Goal: Navigation & Orientation: Find specific page/section

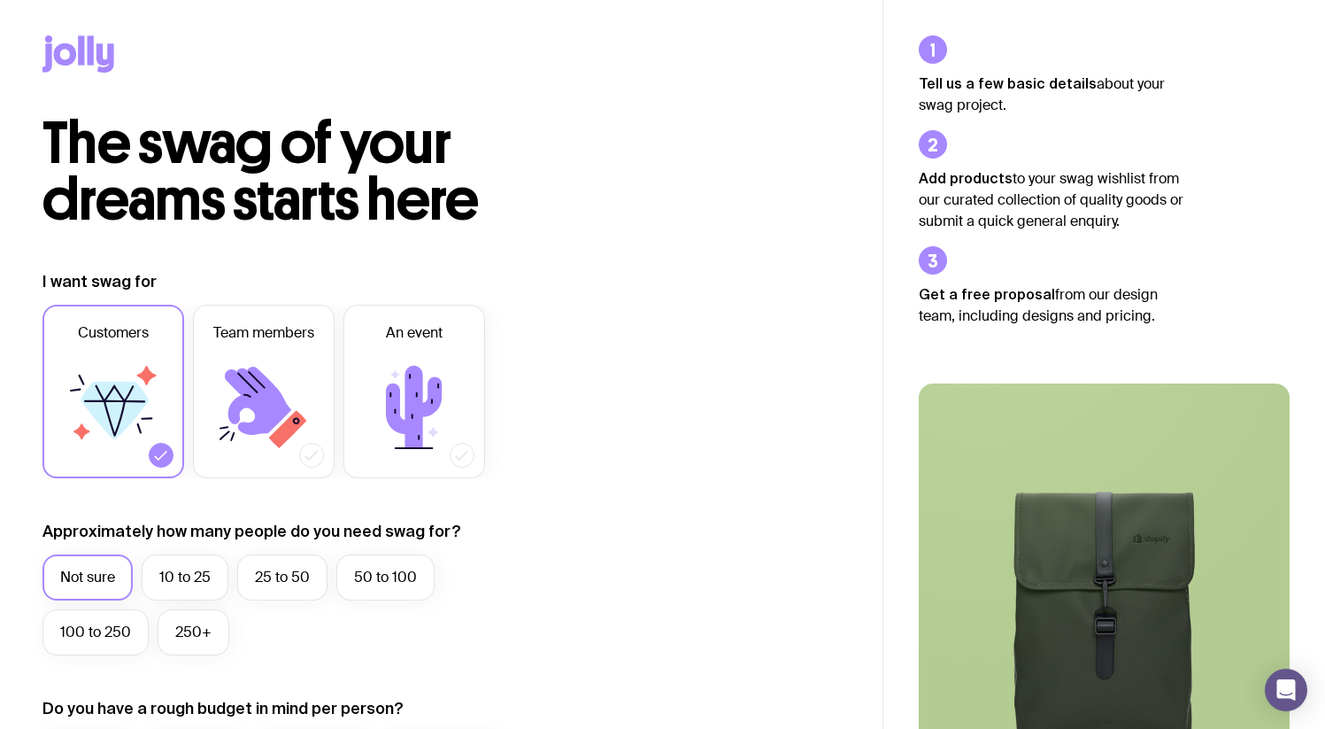
click at [66, 53] on icon at bounding box center [78, 53] width 72 height 37
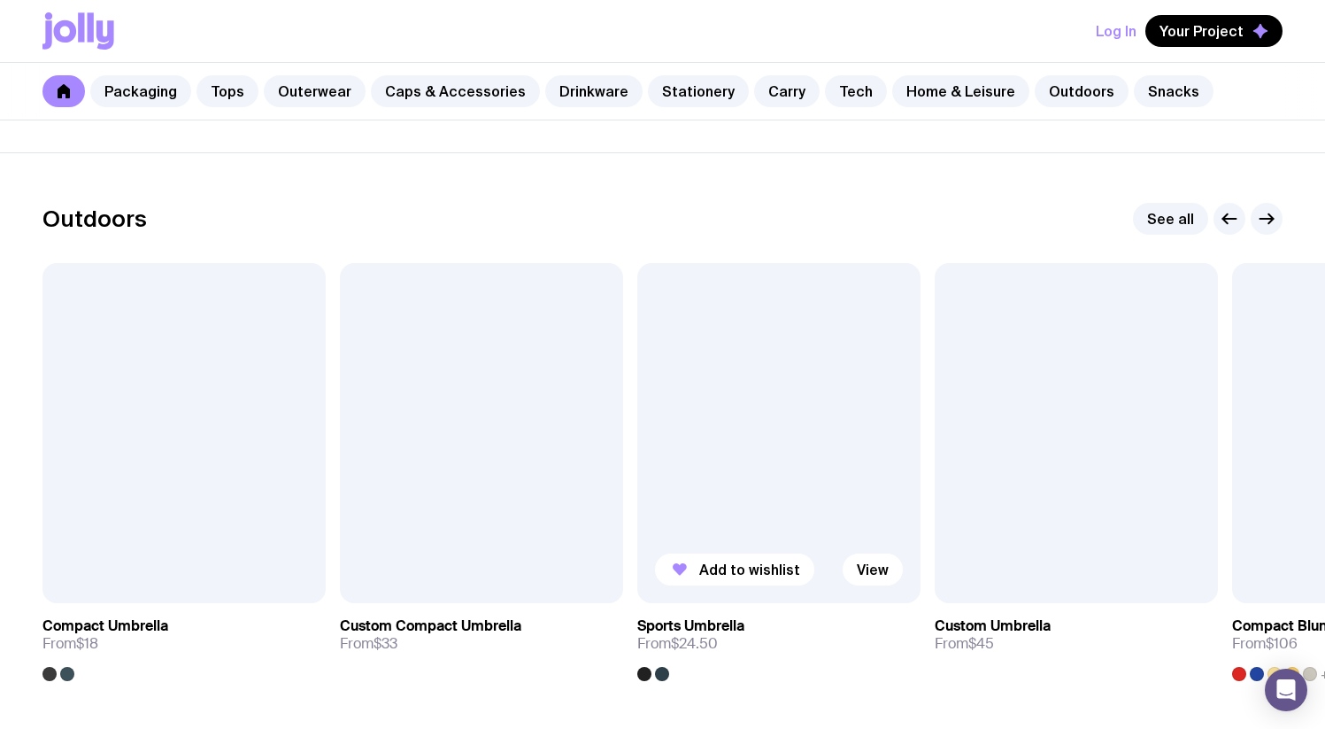
scroll to position [5562, 0]
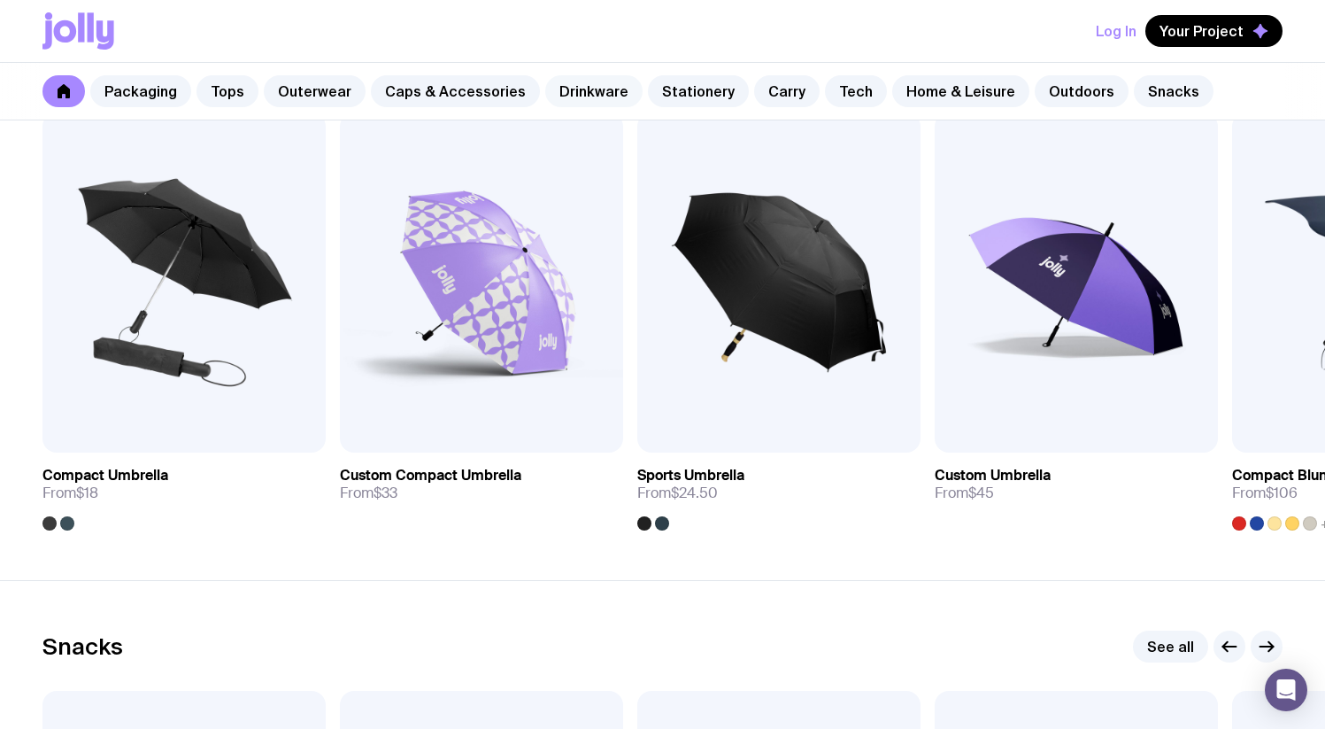
click at [600, 86] on link "Drinkware" at bounding box center [593, 91] width 97 height 32
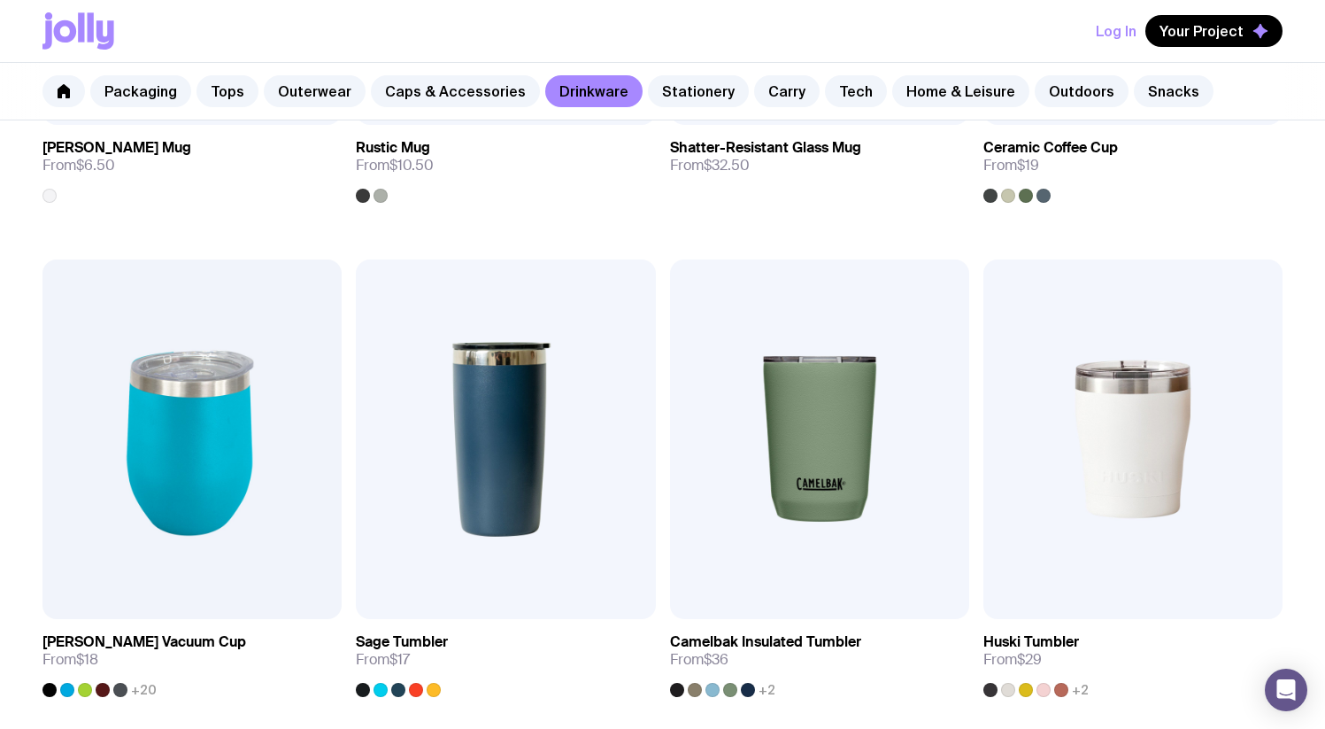
scroll to position [699, 0]
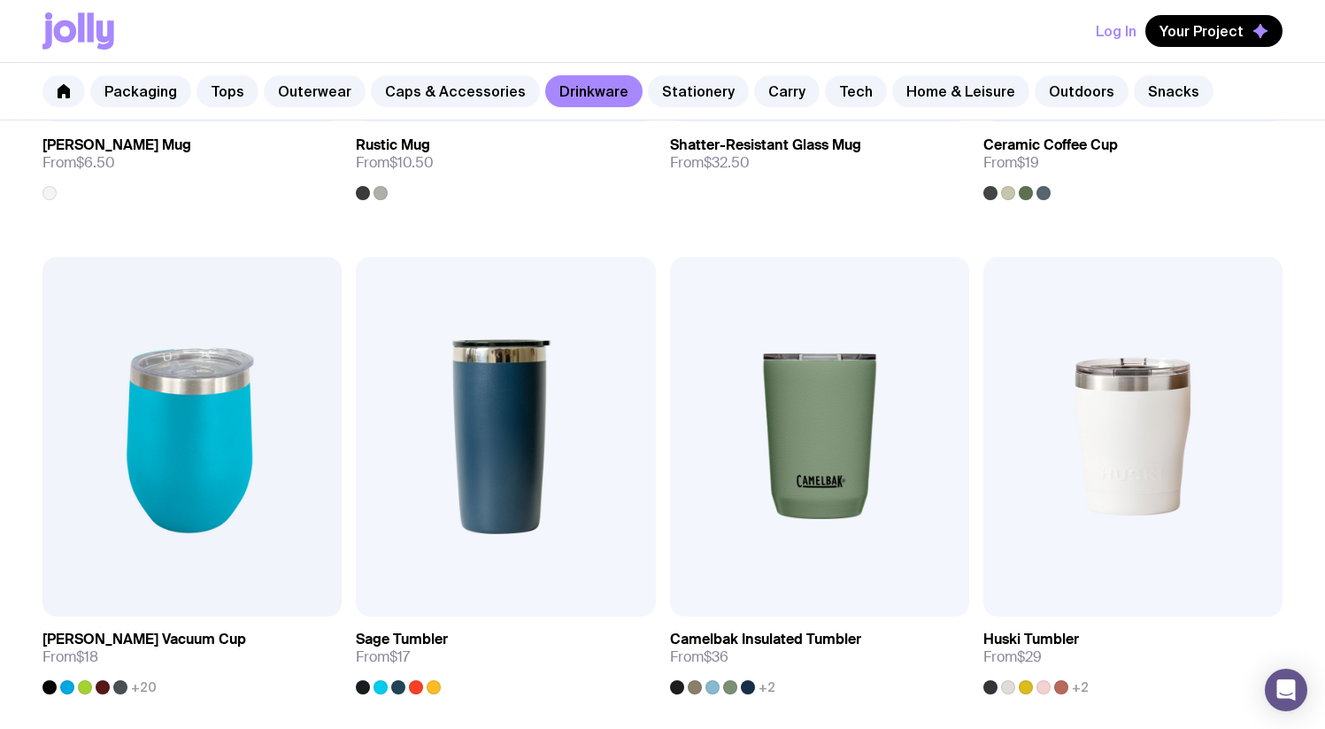
click at [582, 92] on link "Drinkware" at bounding box center [593, 91] width 97 height 32
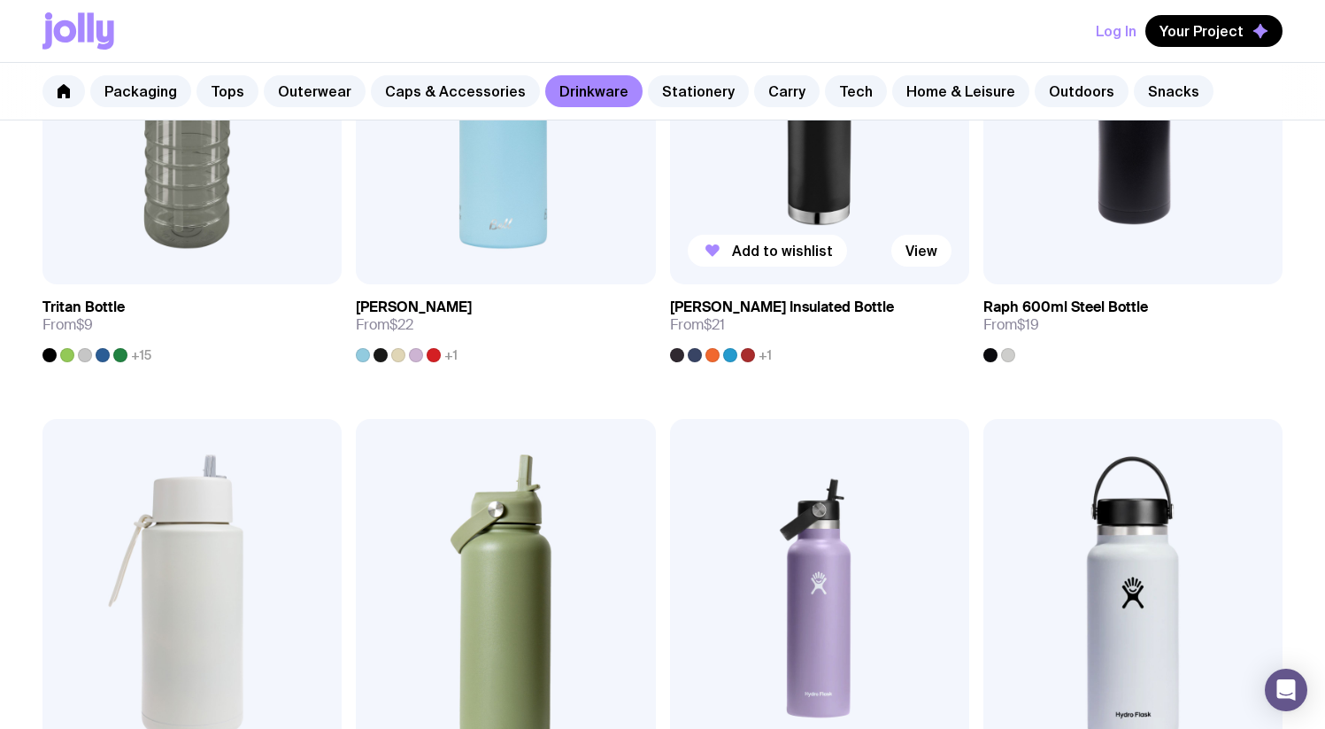
scroll to position [2019, 0]
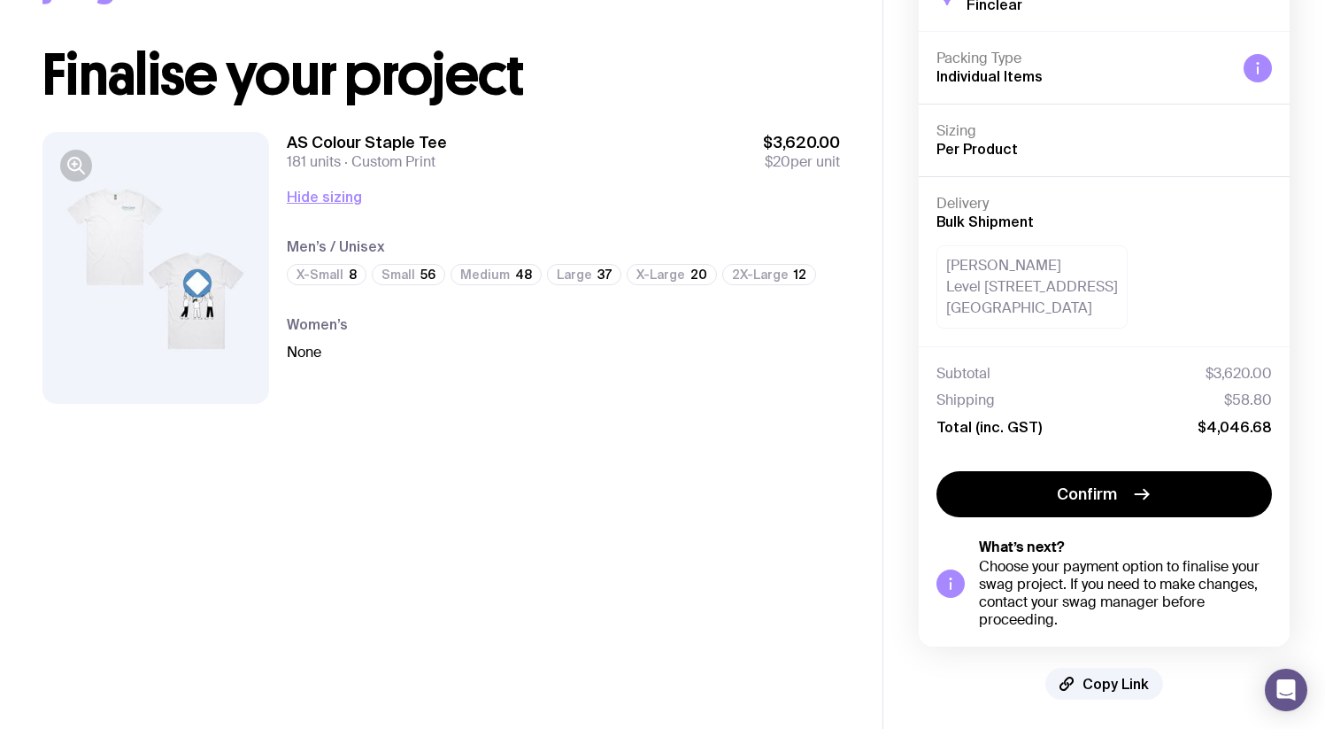
scroll to position [80, 0]
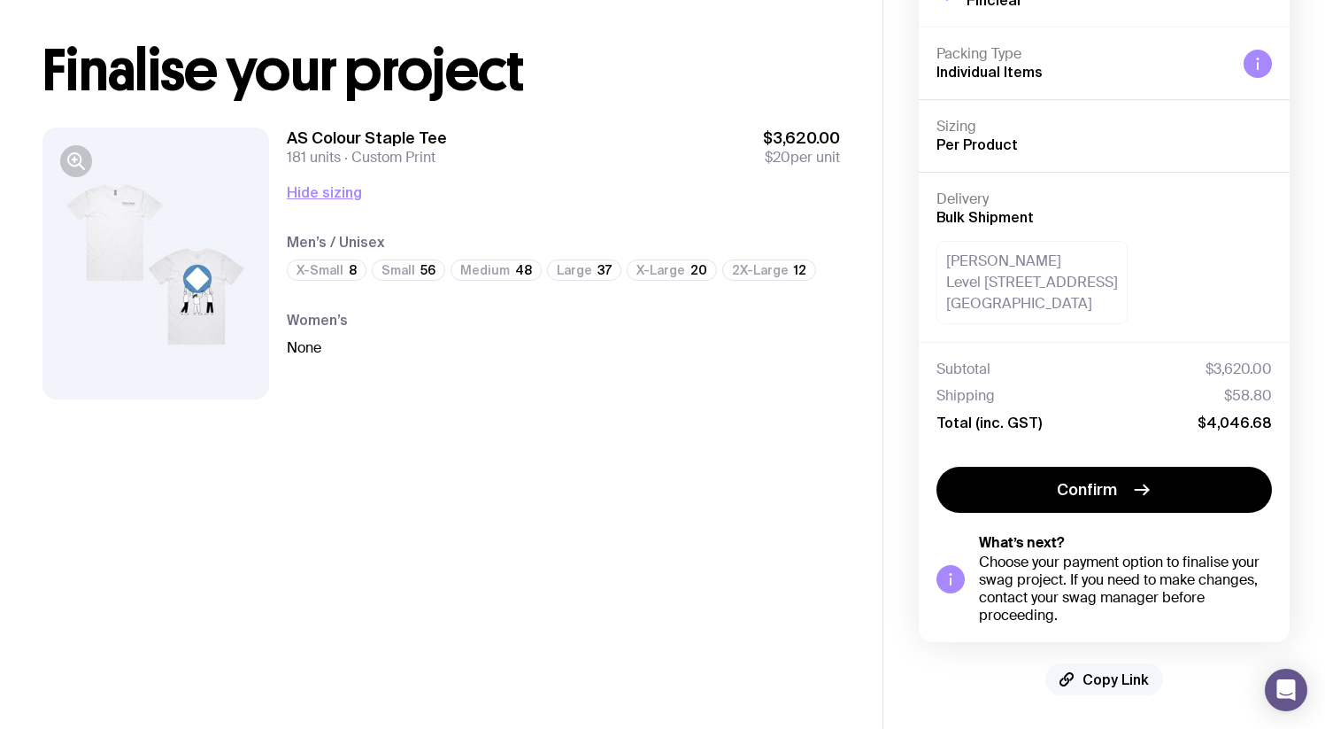
click at [1092, 675] on span "Copy Link" at bounding box center [1116, 679] width 66 height 18
